Goal: Information Seeking & Learning: Learn about a topic

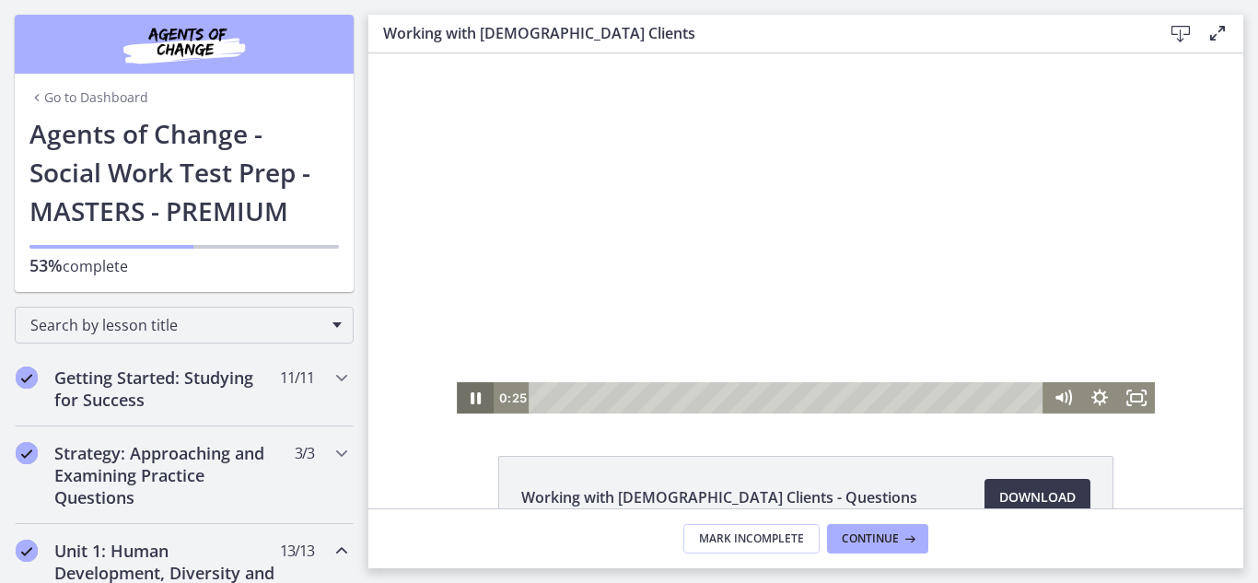
click at [471, 399] on icon "Pause" at bounding box center [476, 398] width 10 height 12
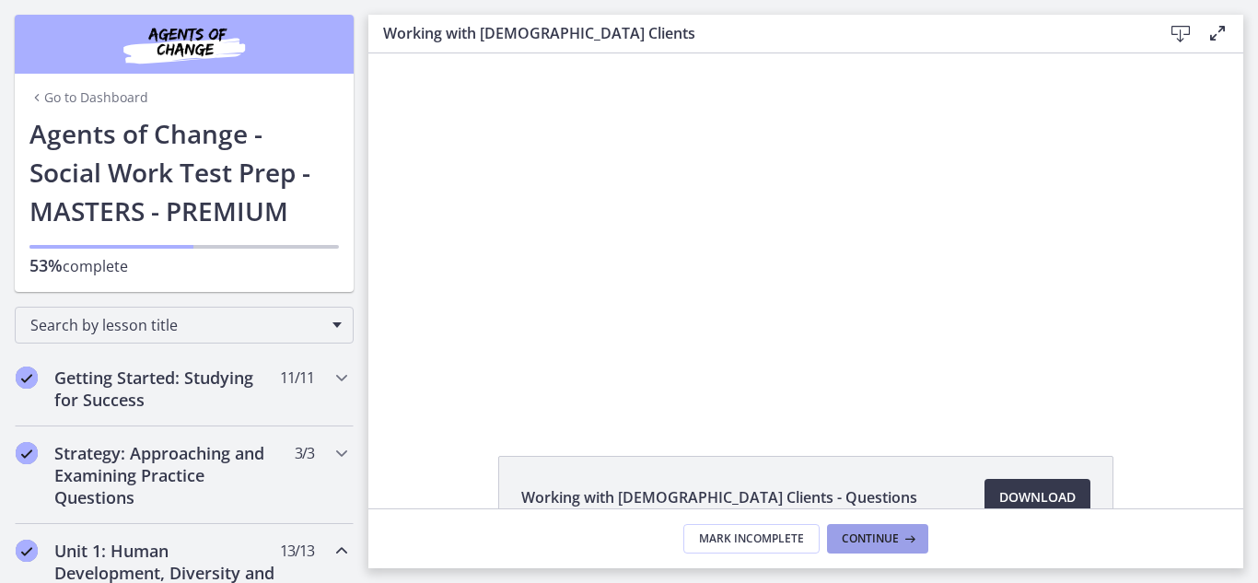
click at [886, 544] on span "Continue" at bounding box center [870, 539] width 57 height 15
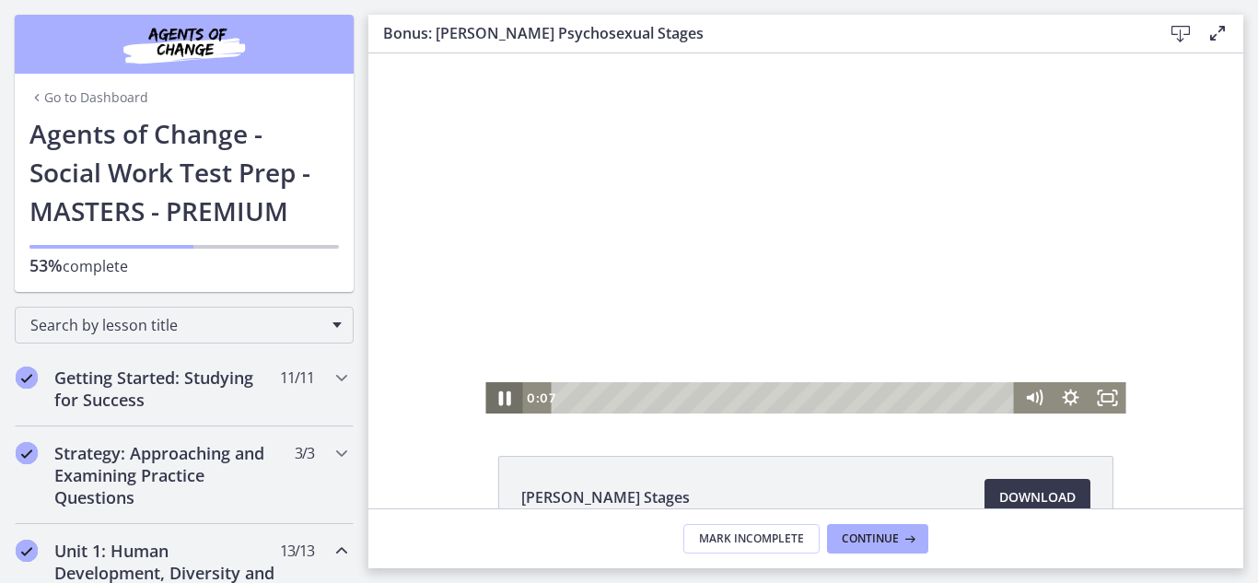
click at [496, 398] on icon "Pause" at bounding box center [504, 399] width 44 height 38
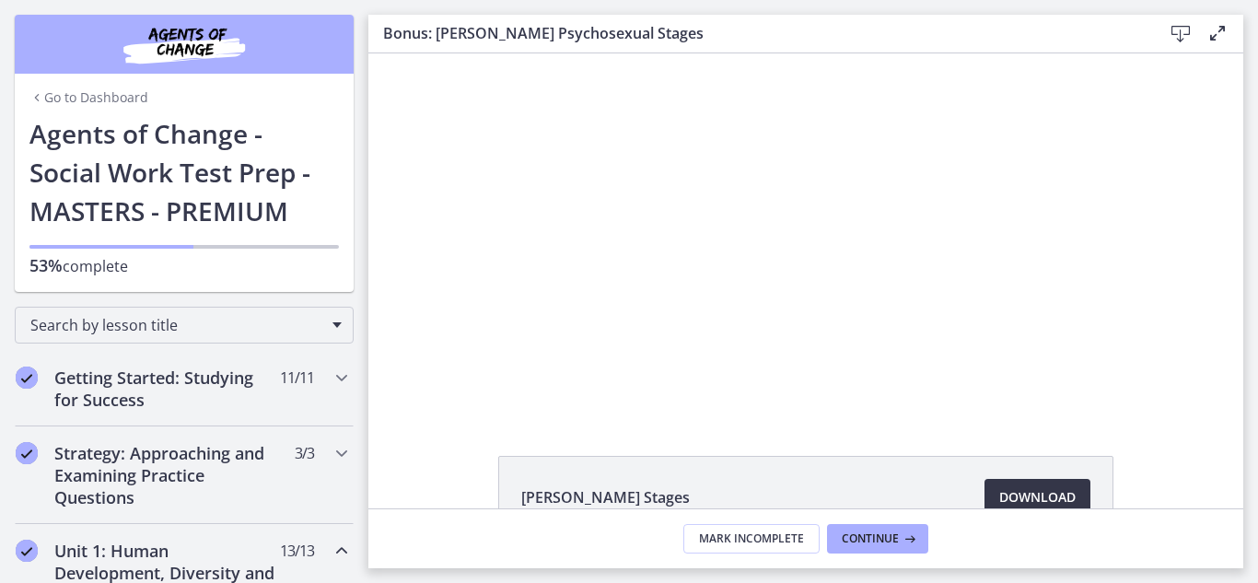
click at [1023, 496] on span "Download Opens in a new window" at bounding box center [1038, 497] width 76 height 22
click at [889, 542] on span "Continue" at bounding box center [870, 539] width 57 height 15
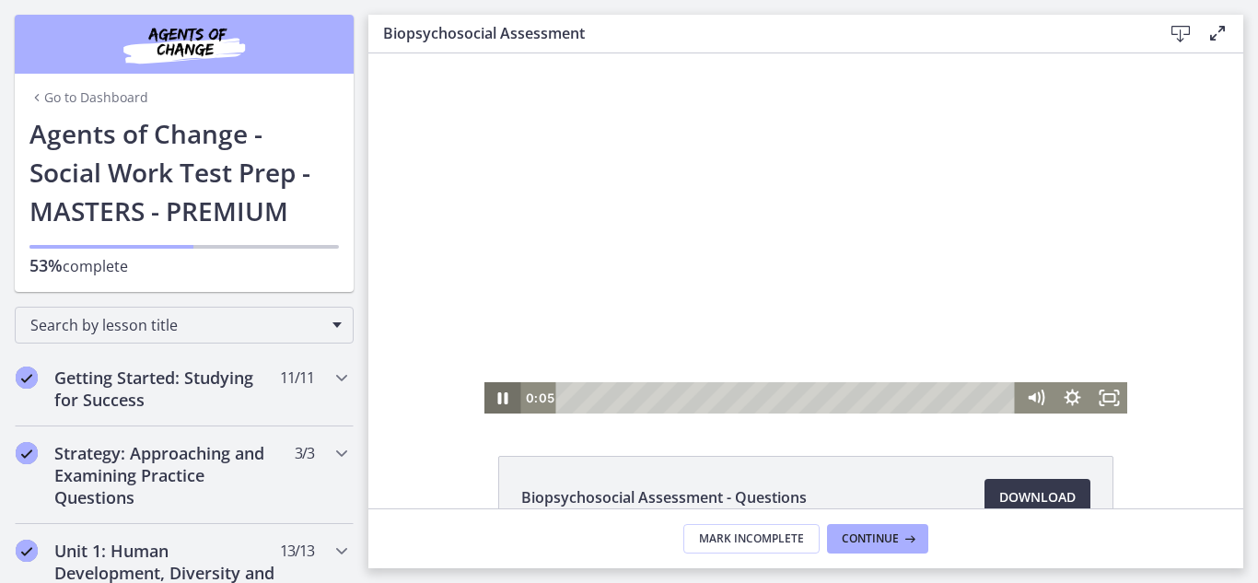
click at [491, 404] on icon "Pause" at bounding box center [502, 397] width 37 height 31
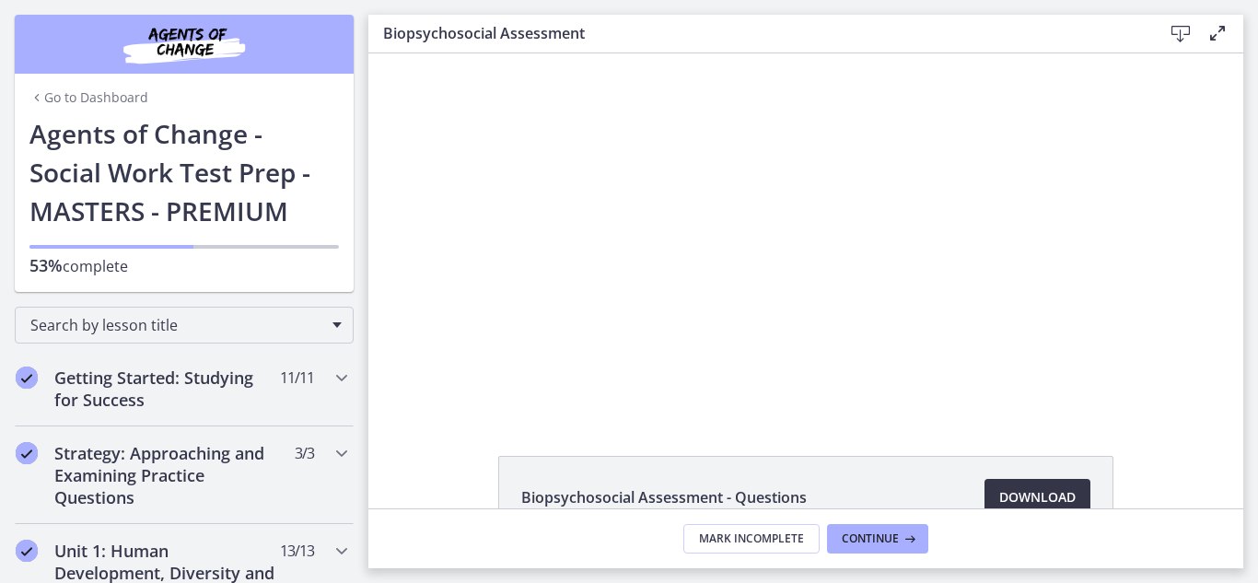
click at [1029, 500] on span "Download Opens in a new window" at bounding box center [1038, 497] width 76 height 22
click at [1043, 502] on span "Download Opens in a new window" at bounding box center [1038, 497] width 76 height 22
click at [892, 545] on span "Continue" at bounding box center [870, 539] width 57 height 15
click at [1011, 500] on span "Download Opens in a new window" at bounding box center [1038, 497] width 76 height 22
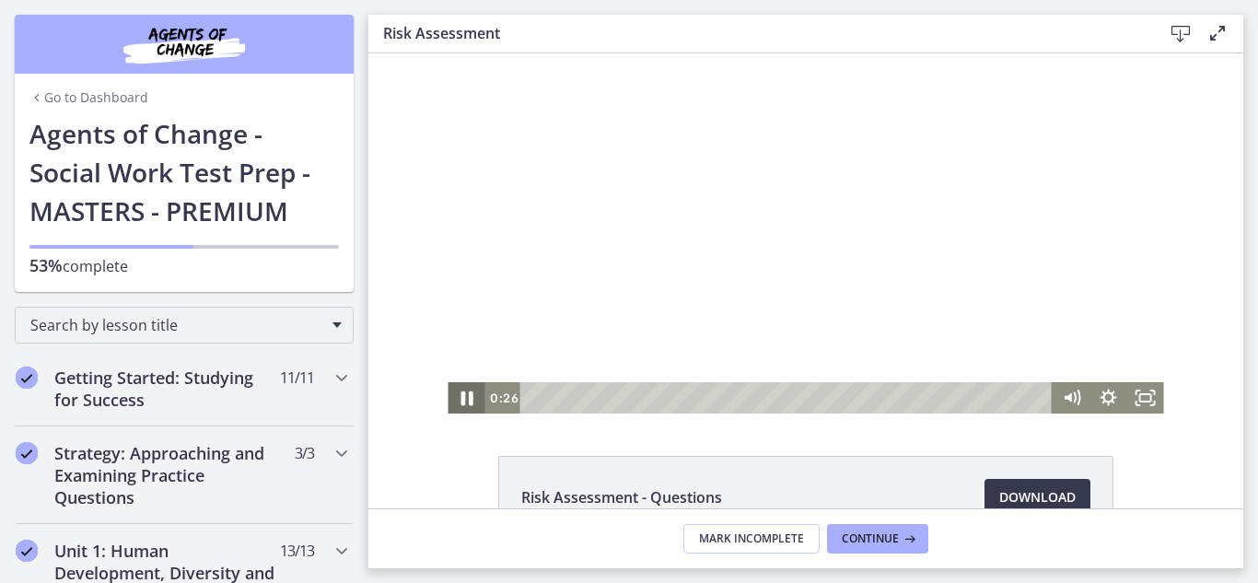
click at [453, 396] on icon "Pause" at bounding box center [466, 399] width 44 height 38
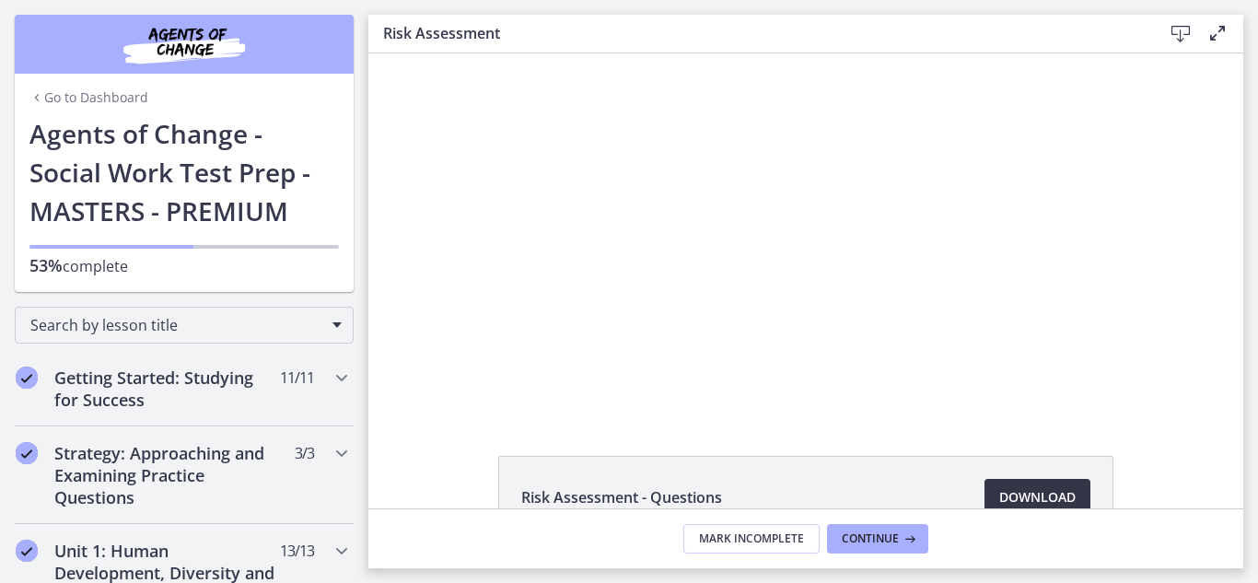
click at [1006, 489] on span "Download Opens in a new window" at bounding box center [1038, 497] width 76 height 22
click at [880, 536] on span "Continue" at bounding box center [870, 539] width 57 height 15
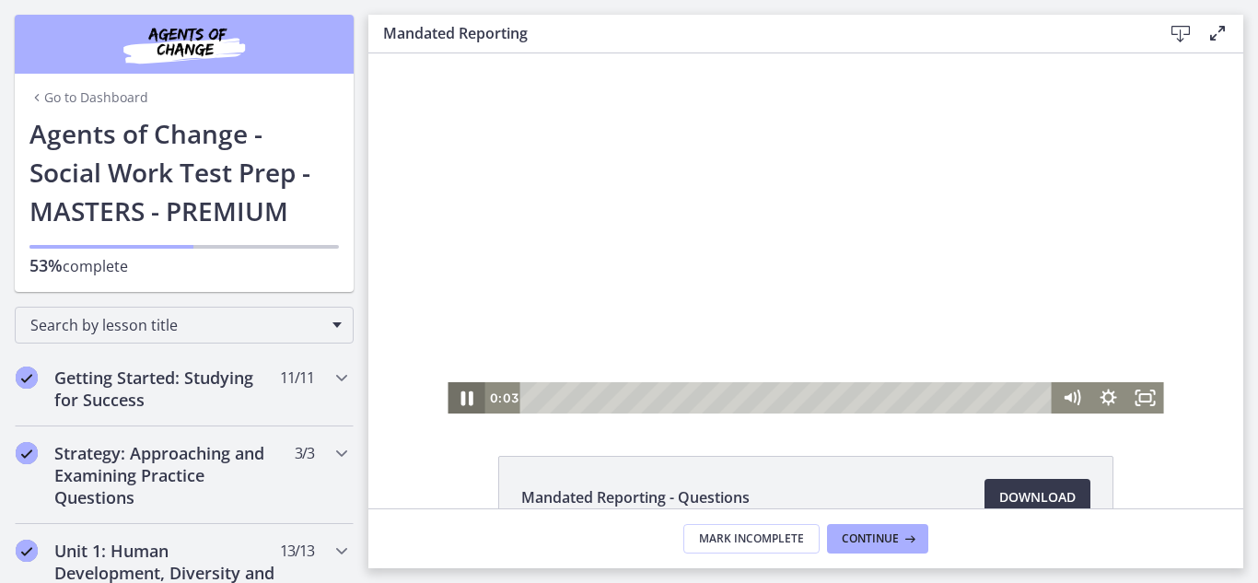
click at [458, 400] on icon "Pause" at bounding box center [466, 399] width 44 height 38
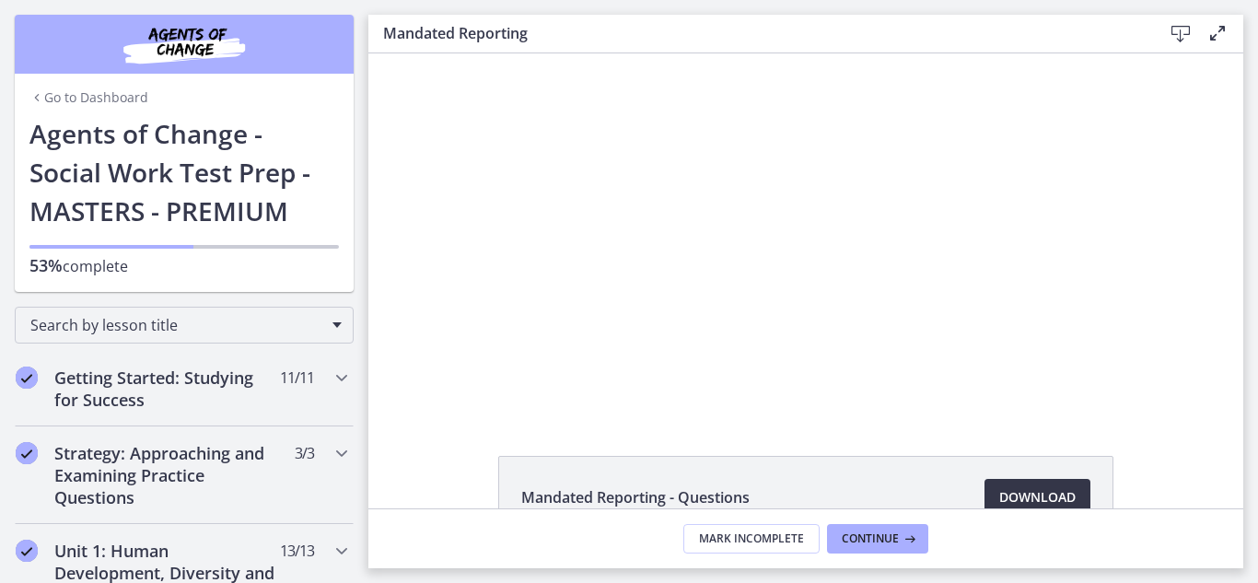
click at [1003, 488] on span "Download Opens in a new window" at bounding box center [1038, 497] width 76 height 22
click at [897, 535] on span "Continue" at bounding box center [870, 539] width 57 height 15
click at [872, 534] on span "Continue" at bounding box center [870, 539] width 57 height 15
click at [885, 543] on span "Continue" at bounding box center [870, 539] width 57 height 15
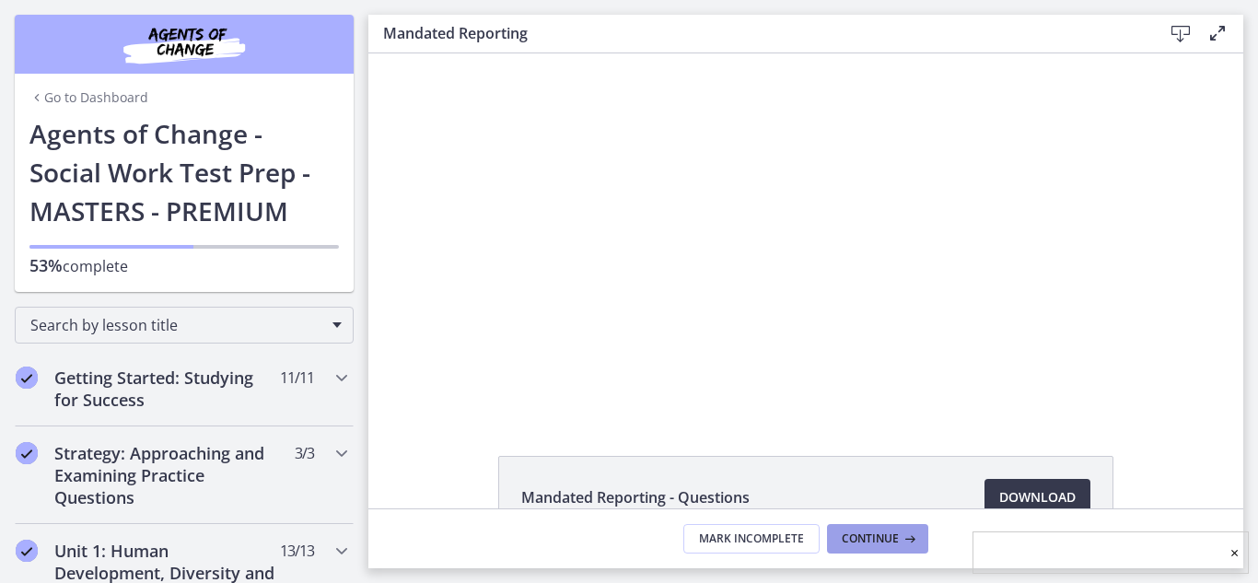
click at [885, 543] on span "Continue" at bounding box center [870, 539] width 57 height 15
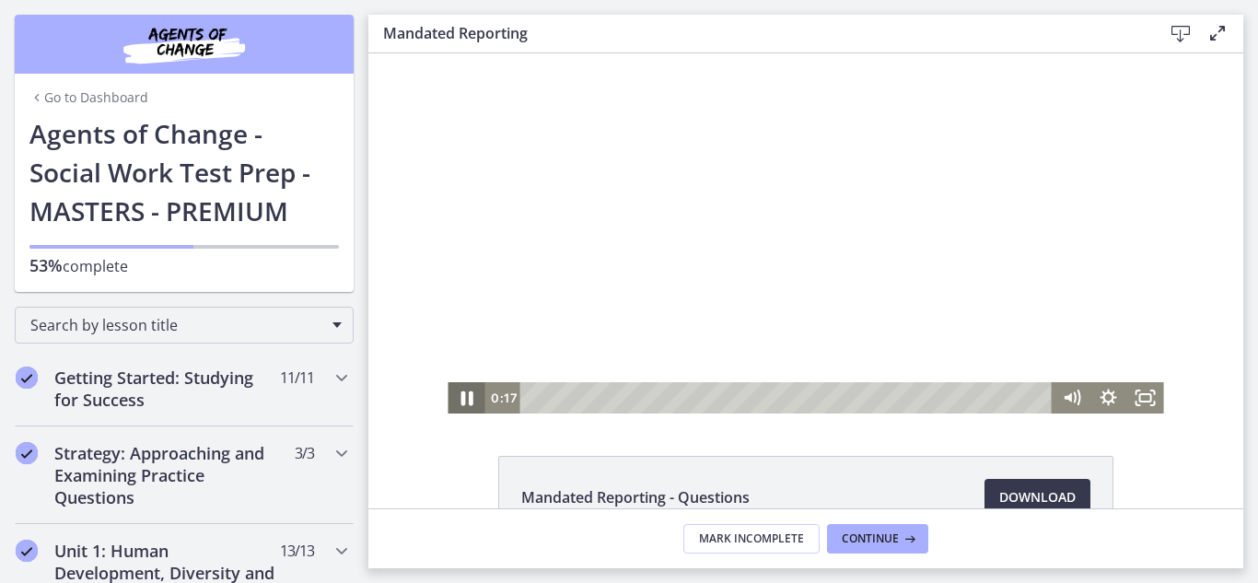
click at [461, 402] on icon "Pause" at bounding box center [467, 399] width 12 height 15
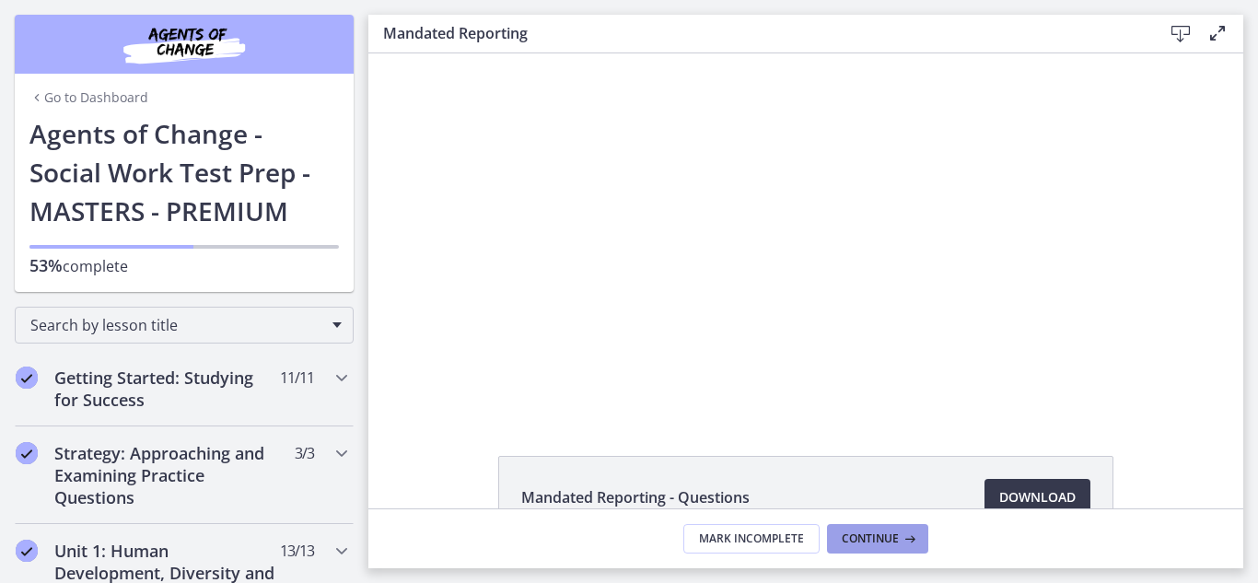
click at [857, 542] on span "Continue" at bounding box center [870, 539] width 57 height 15
click at [907, 542] on icon at bounding box center [908, 539] width 18 height 15
click at [908, 540] on icon at bounding box center [908, 539] width 18 height 15
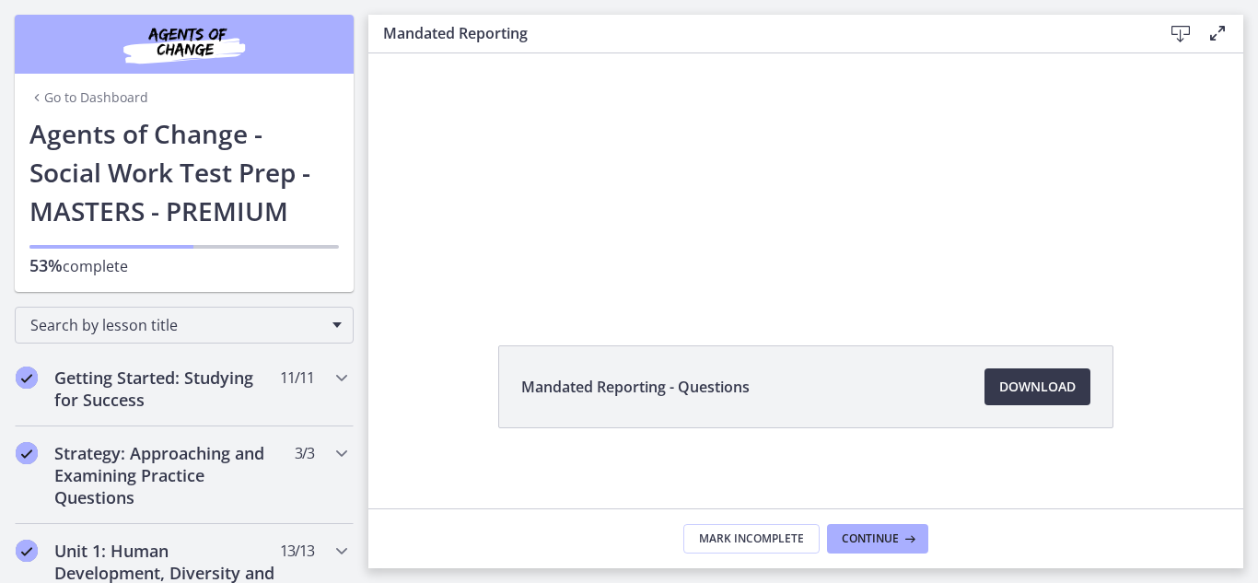
scroll to position [119, 0]
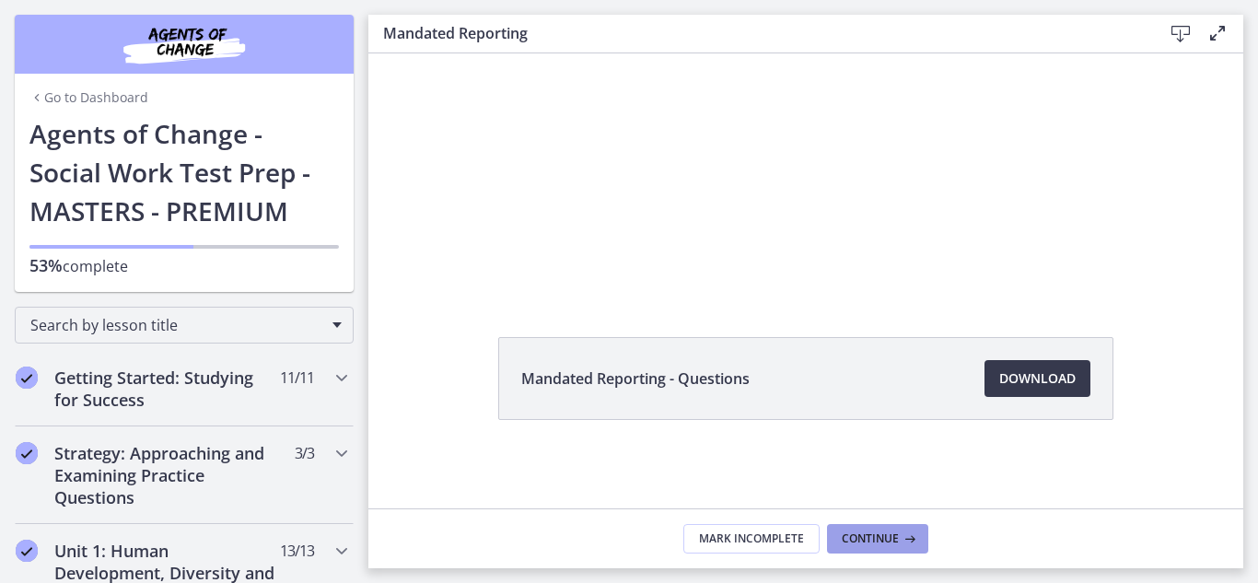
click at [904, 536] on icon at bounding box center [908, 539] width 18 height 15
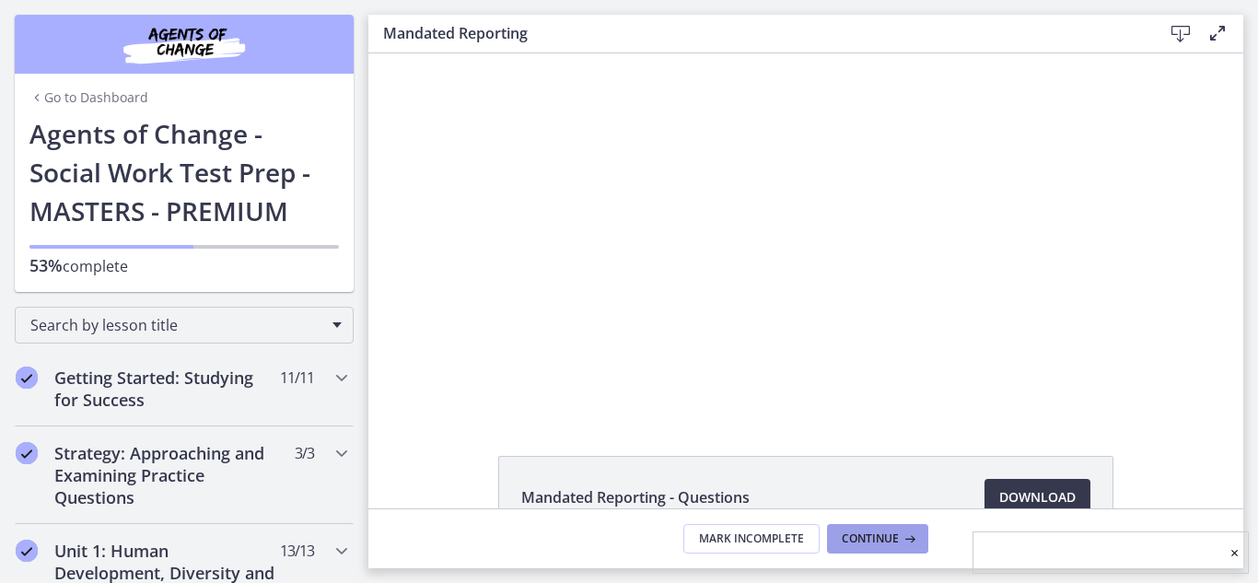
click at [904, 536] on icon at bounding box center [908, 539] width 18 height 15
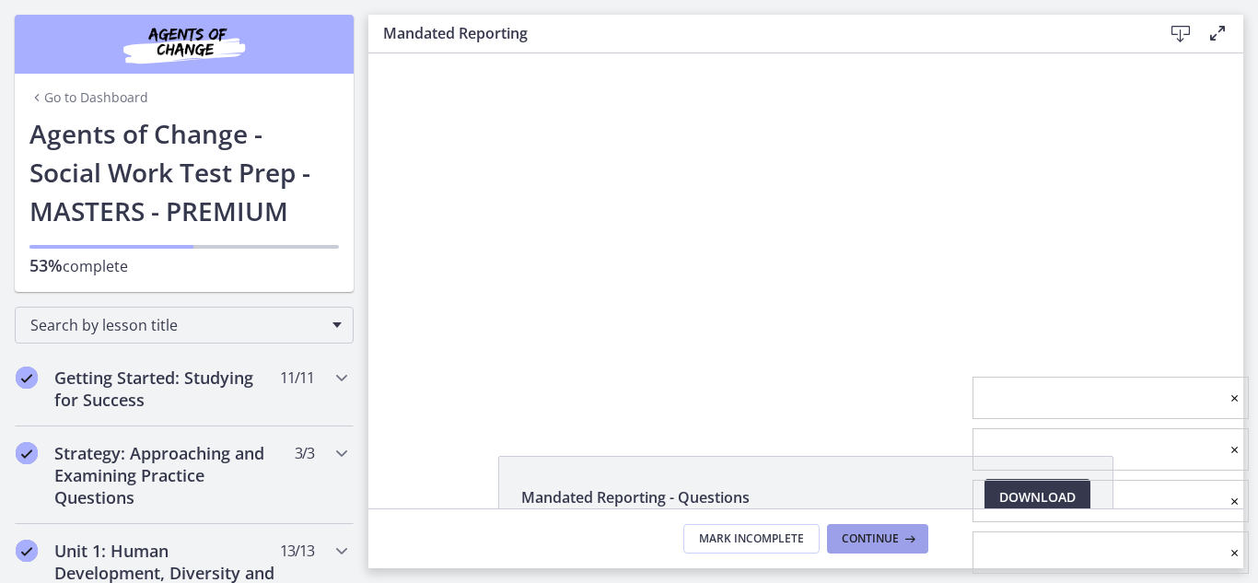
click at [904, 536] on icon at bounding box center [908, 539] width 18 height 15
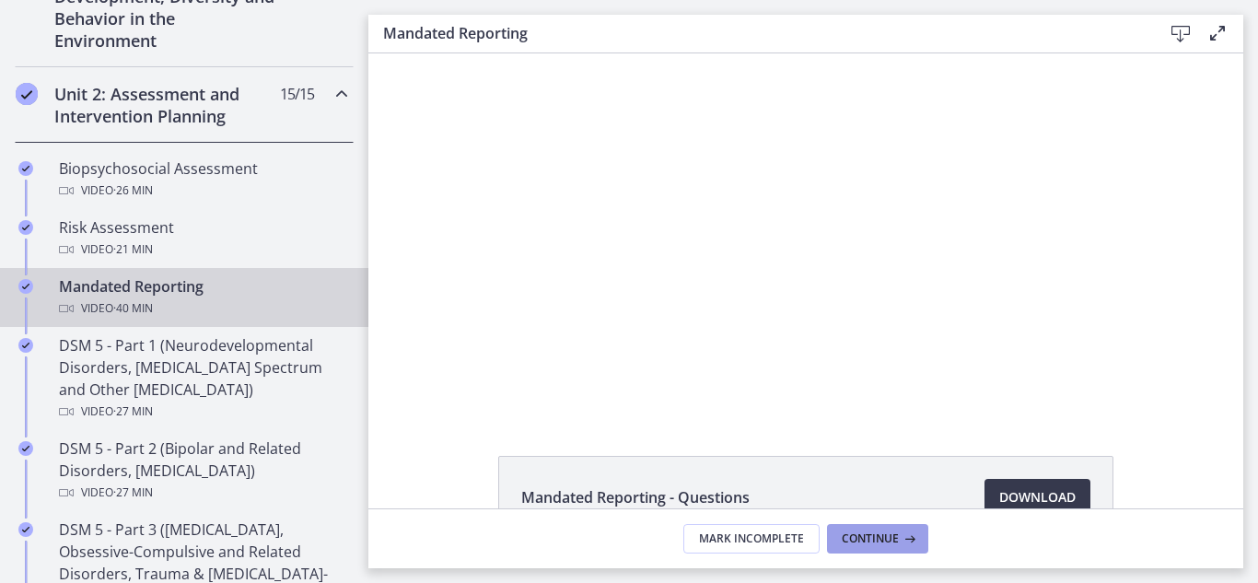
scroll to position [590, 0]
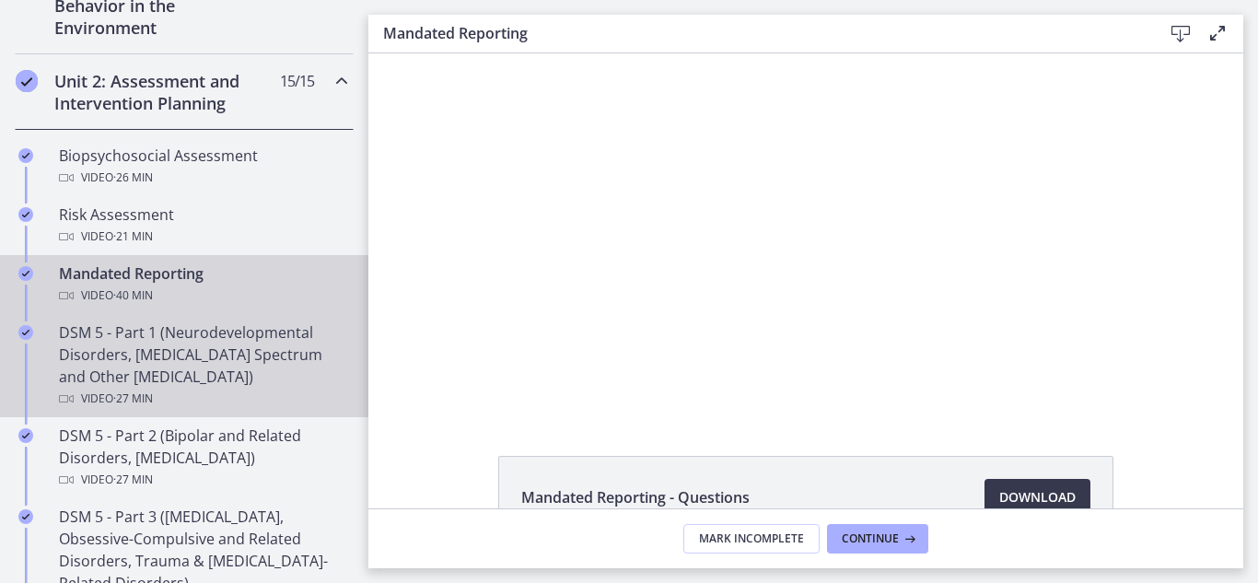
click at [208, 363] on div "DSM 5 - Part 1 (Neurodevelopmental Disorders, [MEDICAL_DATA] Spectrum and Other…" at bounding box center [202, 366] width 287 height 88
click at [205, 361] on div "DSM 5 - Part 1 (Neurodevelopmental Disorders, [MEDICAL_DATA] Spectrum and Other…" at bounding box center [202, 366] width 287 height 88
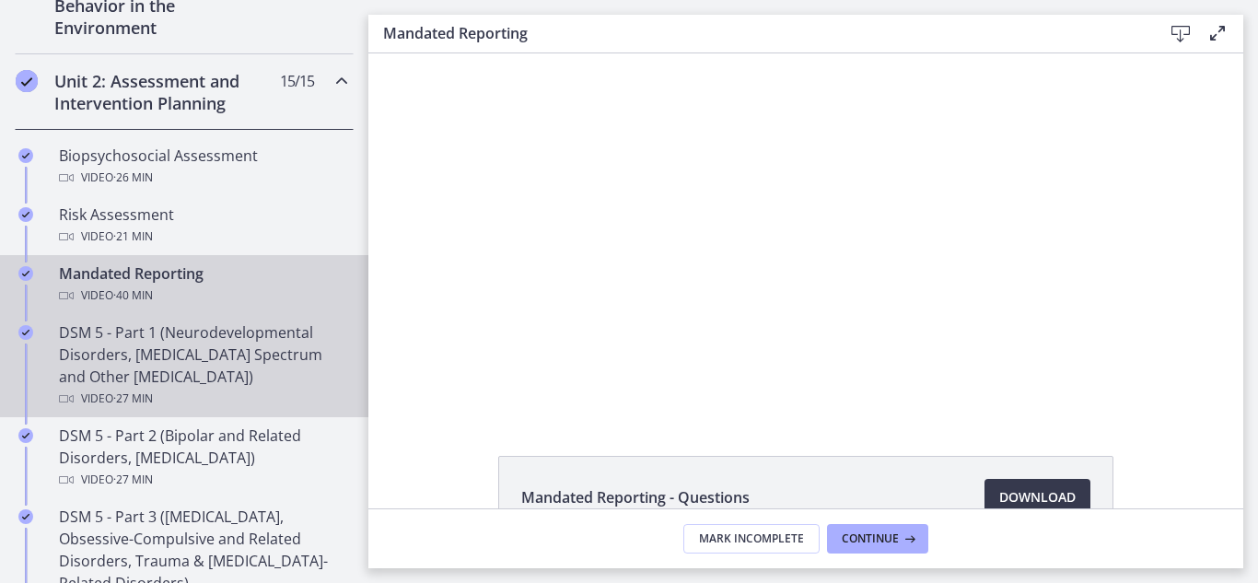
click at [210, 357] on div "DSM 5 - Part 1 (Neurodevelopmental Disorders, [MEDICAL_DATA] Spectrum and Other…" at bounding box center [202, 366] width 287 height 88
click at [210, 358] on div "DSM 5 - Part 1 (Neurodevelopmental Disorders, [MEDICAL_DATA] Spectrum and Other…" at bounding box center [202, 366] width 287 height 88
